Goal: Task Accomplishment & Management: Use online tool/utility

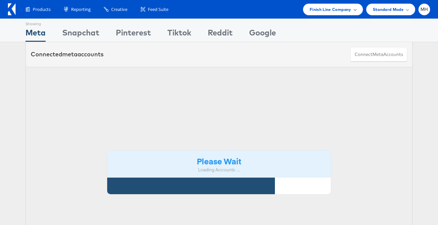
click at [347, 8] on span "Finish Line Company" at bounding box center [331, 9] width 42 height 7
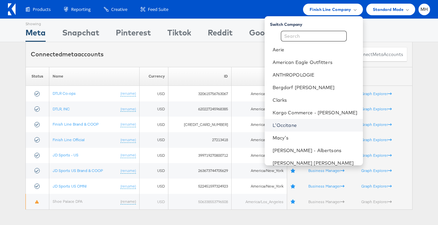
click at [305, 126] on link "L'Occitane" at bounding box center [315, 125] width 85 height 7
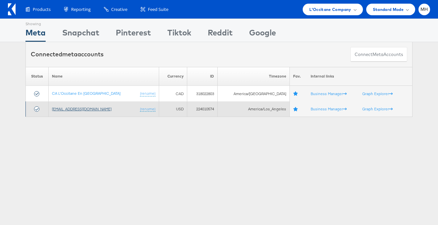
click at [81, 110] on link "social@us.loccitane.com" at bounding box center [82, 108] width 60 height 5
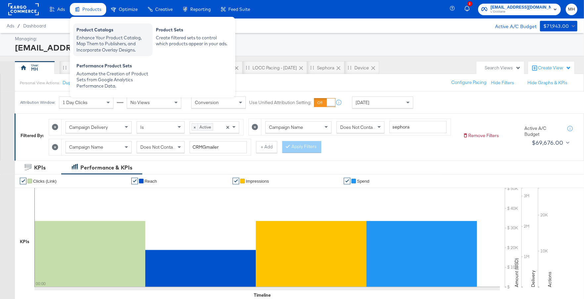
click at [94, 31] on div "Product Catalogs" at bounding box center [112, 31] width 73 height 8
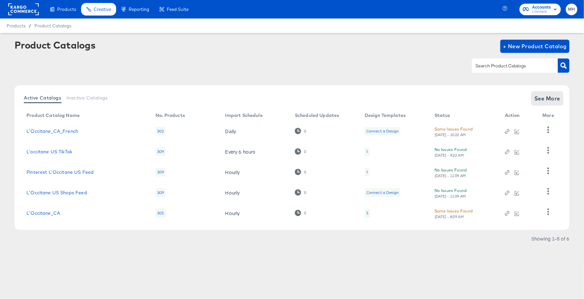
click at [553, 100] on span "See More" at bounding box center [547, 98] width 26 height 9
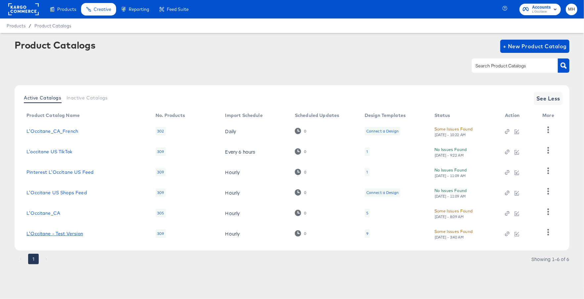
click at [77, 234] on link "L'Occitane - Test Version" at bounding box center [54, 233] width 57 height 5
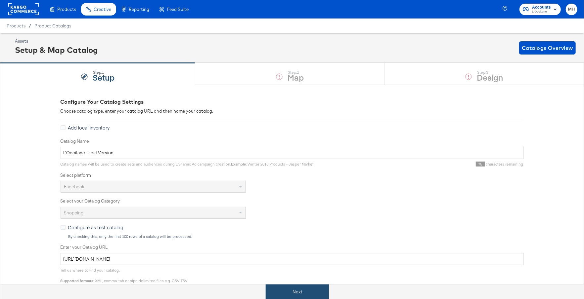
click at [301, 289] on button "Next" at bounding box center [297, 292] width 63 height 15
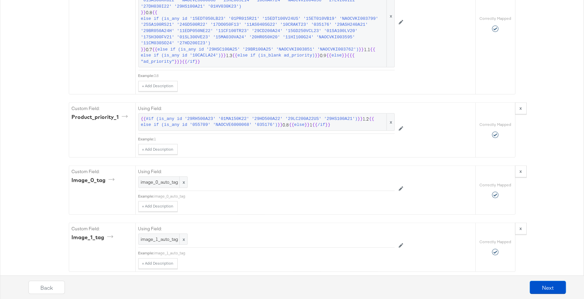
scroll to position [2106, 0]
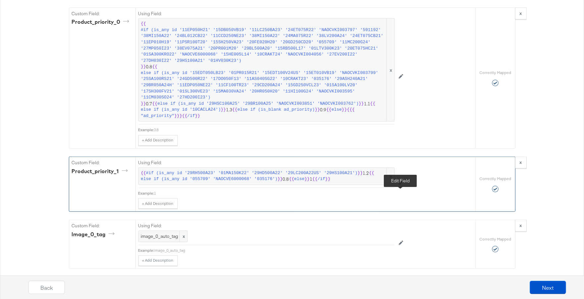
click at [400, 185] on icon at bounding box center [401, 183] width 5 height 5
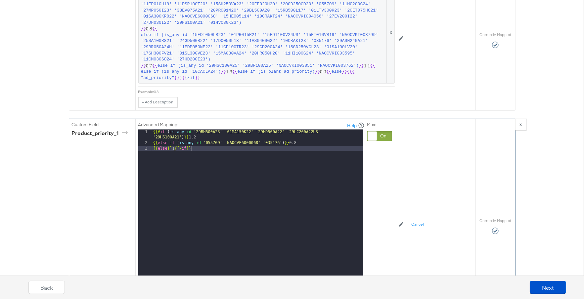
scroll to position [2145, 0]
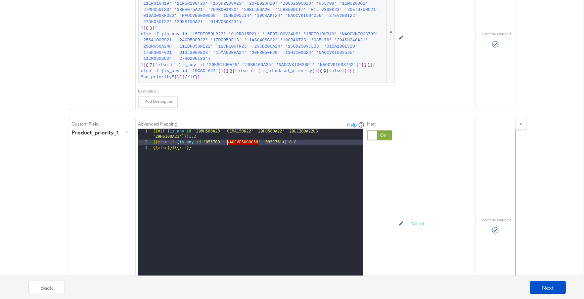
drag, startPoint x: 257, startPoint y: 155, endPoint x: 229, endPoint y: 157, distance: 28.8
click at [229, 157] on div "{{# if ( is_any id '29RH500A23' '01MA150K22' '29HD500A22' '29LC200A22US' '29HS1…" at bounding box center [257, 220] width 211 height 182
drag, startPoint x: 219, startPoint y: 158, endPoint x: 205, endPoint y: 158, distance: 14.6
click at [205, 158] on div "{{# if ( is_any id '29RH500A23' '01MA150K22' '29HD500A22' '29LC200A22US' '29HS1…" at bounding box center [257, 220] width 211 height 182
drag, startPoint x: 296, startPoint y: 157, endPoint x: 282, endPoint y: 157, distance: 14.9
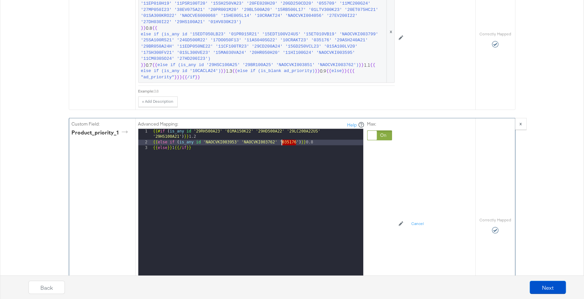
click at [282, 157] on div "{{# if ( is_any id '29RH500A23' '01MA150K22' '29HD500A22' '29LC200A22US' '29HS1…" at bounding box center [257, 220] width 211 height 182
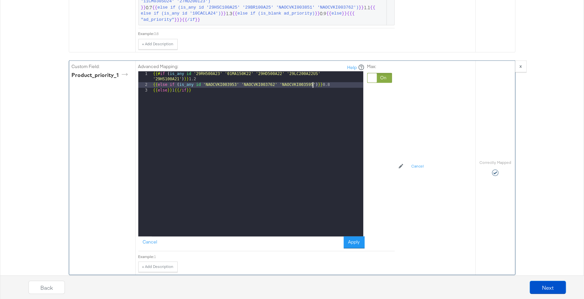
scroll to position [2211, 0]
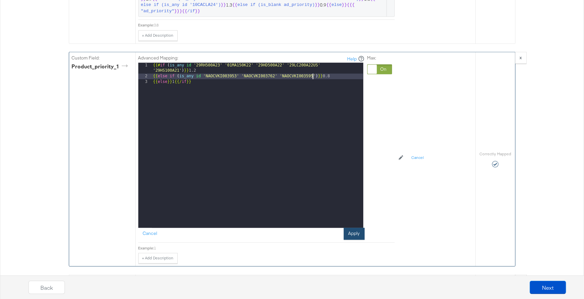
click at [357, 240] on button "Apply" at bounding box center [354, 234] width 21 height 12
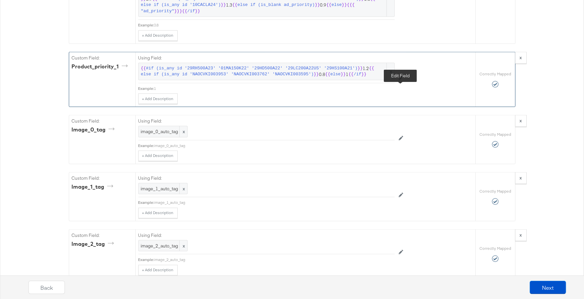
click at [404, 84] on button at bounding box center [401, 78] width 13 height 11
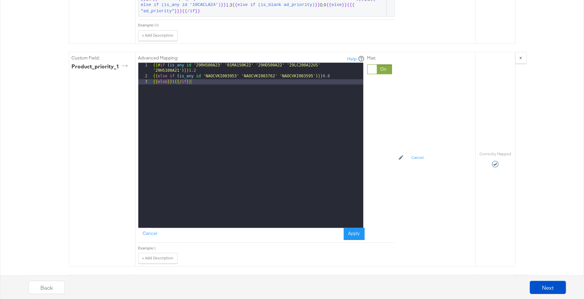
click at [182, 84] on div "{{# if ( is_any id '29RH500A23' '01MA150K22' '29HD500A22' '29LC200A22US' '29HS1…" at bounding box center [257, 154] width 211 height 182
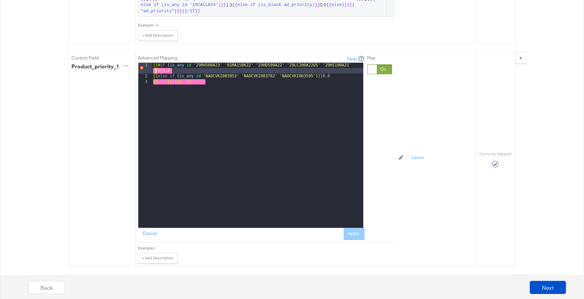
paste textarea
click at [353, 240] on button "Apply" at bounding box center [354, 234] width 21 height 12
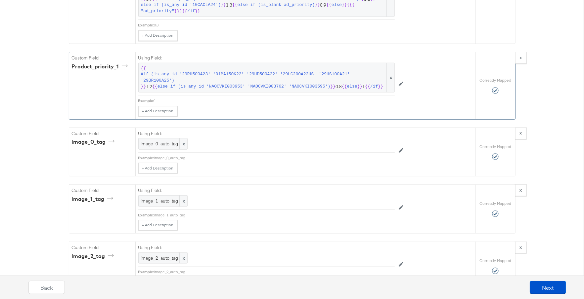
click at [407, 100] on div "Using Field: {{ #if (is_any id '29RH500A23' '01MA150K22' '29HD500A22' '29LC200A…" at bounding box center [305, 85] width 340 height 67
click at [401, 90] on button at bounding box center [401, 84] width 13 height 11
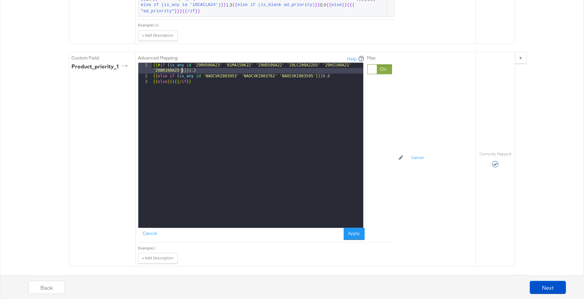
click at [181, 85] on div "{{# if ( is_any id '29RH500A23' '01MA150K22' '29HD500A22' '29LC200A22US' '29HS1…" at bounding box center [257, 154] width 211 height 182
paste textarea
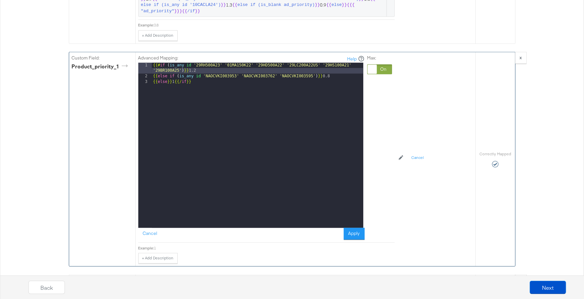
click at [315, 90] on div "{{# if ( is_any id '29RH500A23' '01MA150K22' '29HD500A22' '29LC200A22US' '29HS1…" at bounding box center [257, 154] width 211 height 182
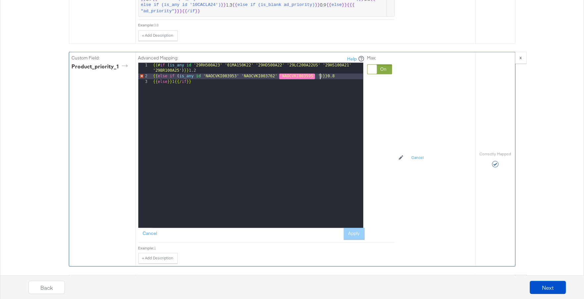
paste textarea
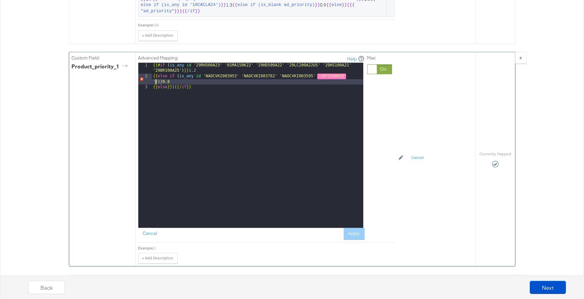
paste textarea
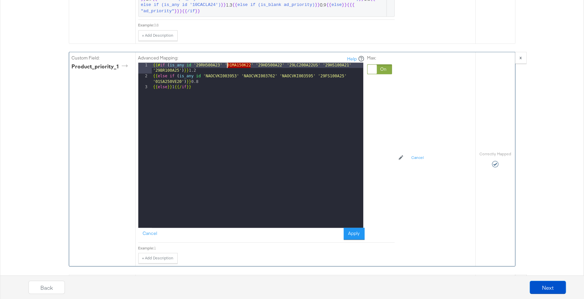
drag, startPoint x: 237, startPoint y: 80, endPoint x: 227, endPoint y: 80, distance: 9.9
click at [227, 80] on div "{{# if ( is_any id '29RH500A23' '01MA150K22' '29HD500A22' '29LC200A22US' '29HS1…" at bounding box center [257, 154] width 211 height 182
click at [353, 240] on button "Apply" at bounding box center [354, 234] width 21 height 12
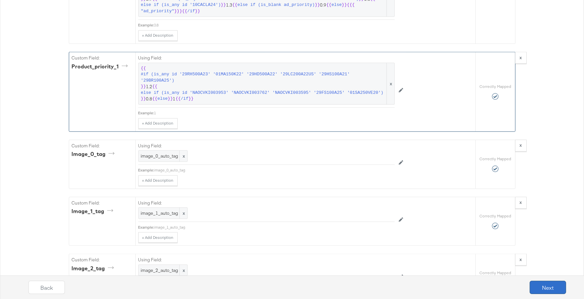
click at [551, 288] on button "Next" at bounding box center [548, 287] width 36 height 13
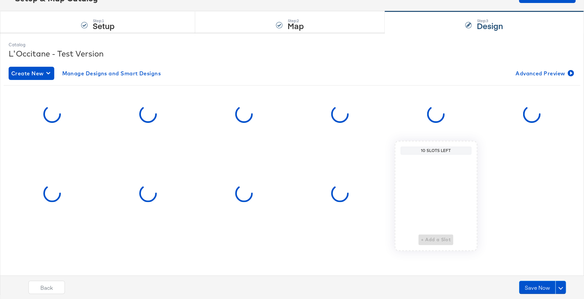
scroll to position [0, 0]
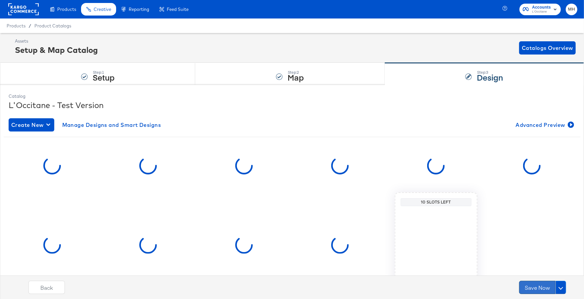
click at [536, 290] on button "Save Now" at bounding box center [537, 287] width 36 height 13
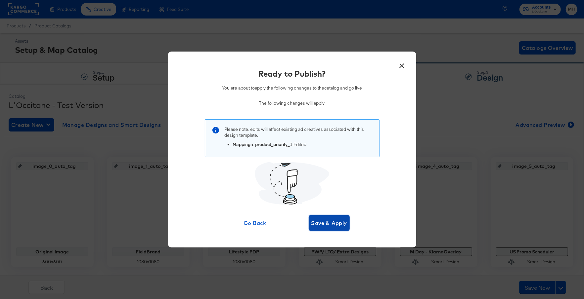
click at [335, 226] on span "Save & Apply" at bounding box center [329, 223] width 36 height 9
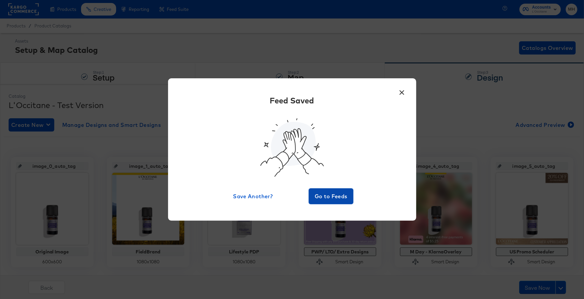
click at [345, 194] on span "Go to Feeds" at bounding box center [331, 196] width 40 height 9
